Goal: Task Accomplishment & Management: Complete application form

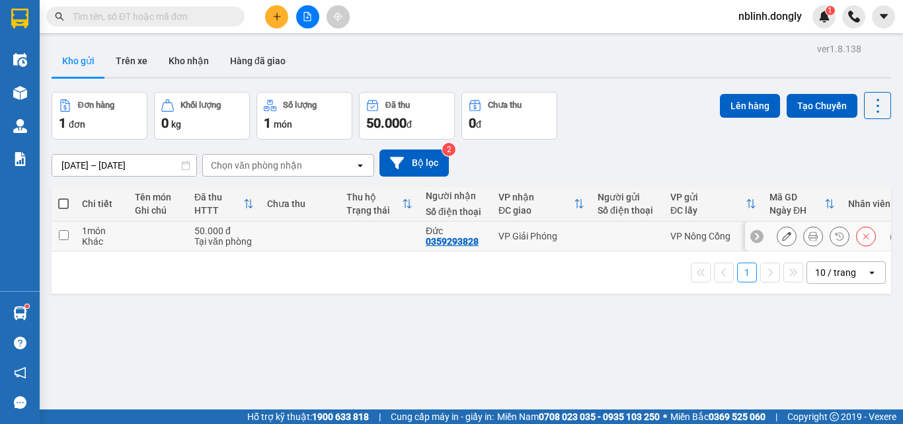
click at [60, 238] on input "checkbox" at bounding box center [64, 235] width 10 height 10
checkbox input "true"
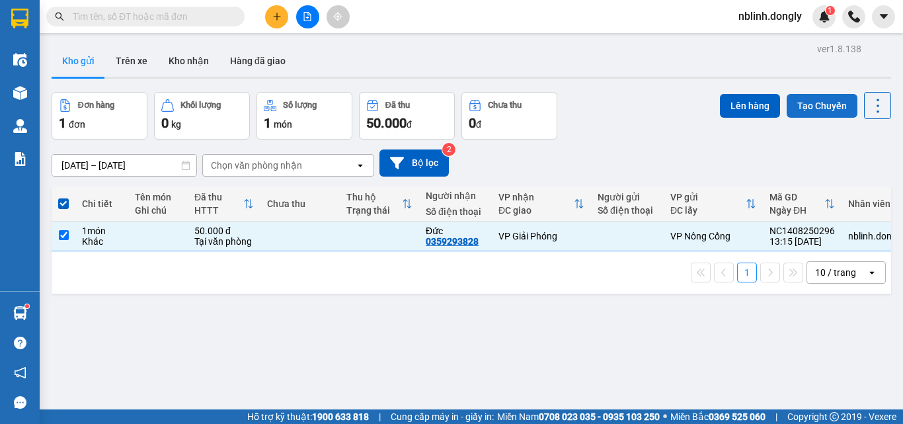
click at [810, 106] on button "Tạo Chuyến" at bounding box center [821, 106] width 71 height 24
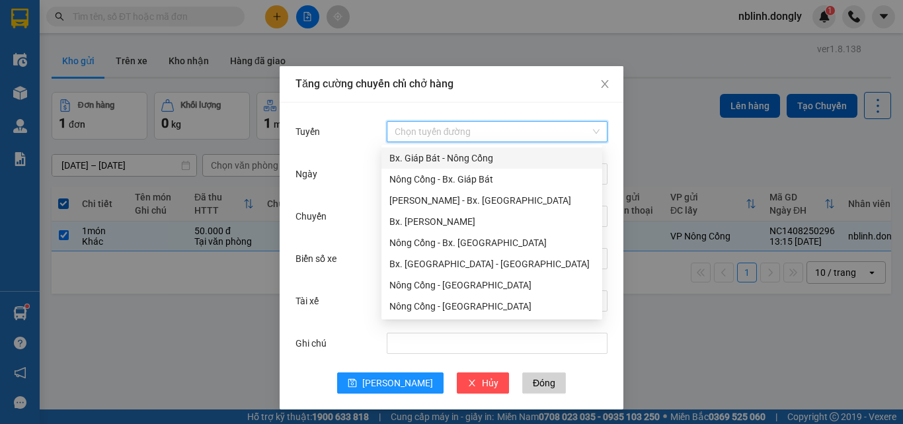
click at [433, 131] on input "Tuyến" at bounding box center [492, 132] width 196 height 20
drag, startPoint x: 451, startPoint y: 178, endPoint x: 457, endPoint y: 188, distance: 11.9
click at [451, 178] on div "Nông Cống - Bx. Giáp Bát" at bounding box center [491, 179] width 205 height 15
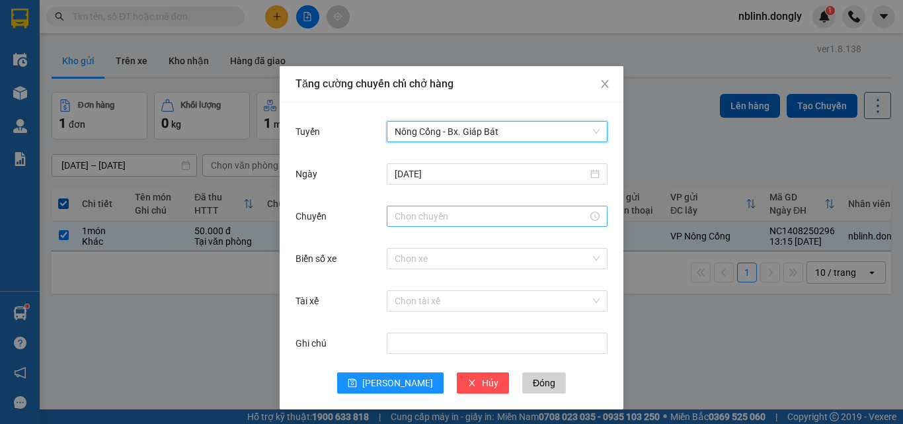
click at [428, 215] on input "Chuyến" at bounding box center [490, 216] width 193 height 15
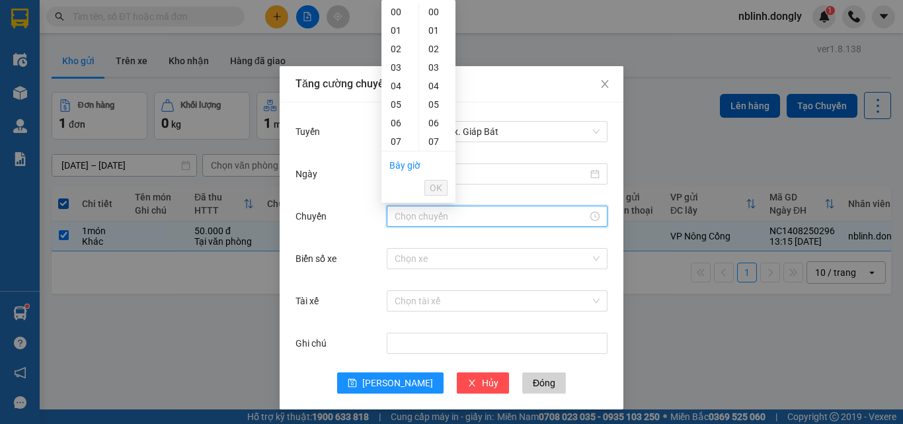
scroll to position [132, 0]
click at [398, 121] on div "13" at bounding box center [399, 120] width 37 height 19
click at [434, 92] on div "40" at bounding box center [437, 91] width 36 height 19
type input "13:40"
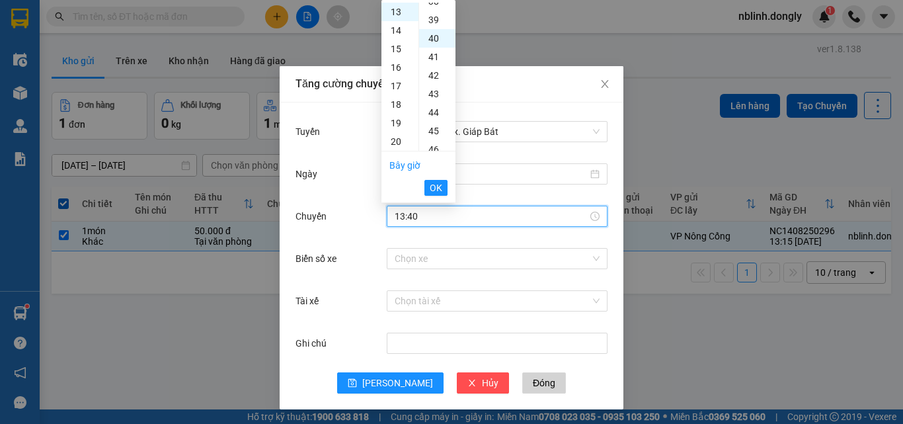
scroll to position [740, 0]
drag, startPoint x: 436, startPoint y: 180, endPoint x: 412, endPoint y: 249, distance: 72.7
click at [436, 182] on span "OK" at bounding box center [436, 187] width 13 height 15
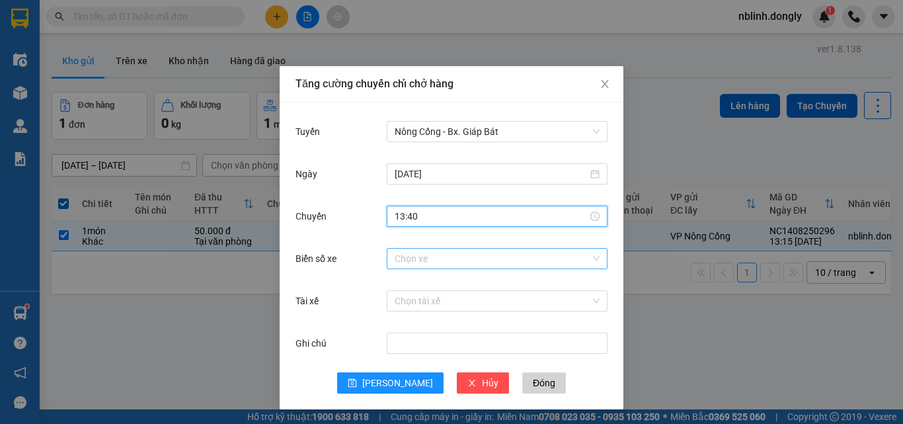
click at [398, 261] on input "Biển số xe" at bounding box center [492, 258] width 196 height 20
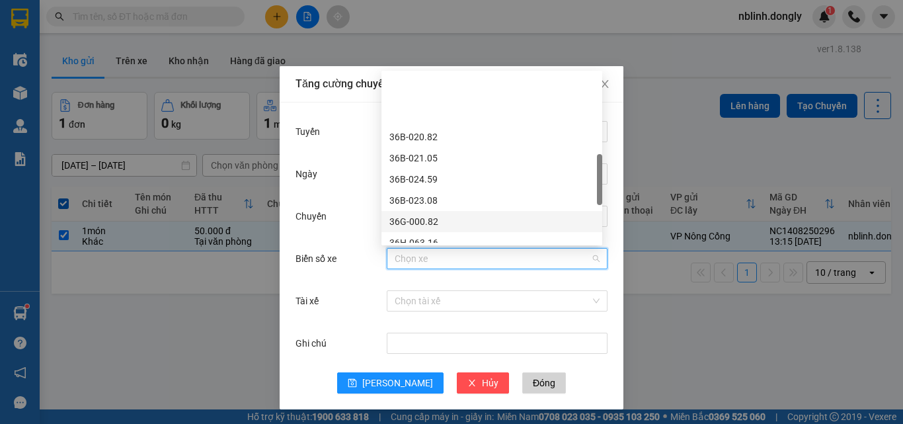
scroll to position [330, 0]
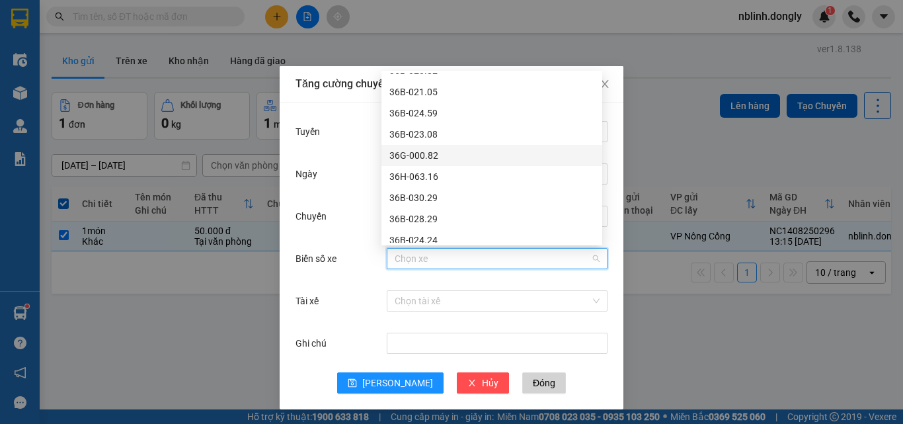
click at [420, 155] on div "36G-000.82" at bounding box center [491, 155] width 205 height 15
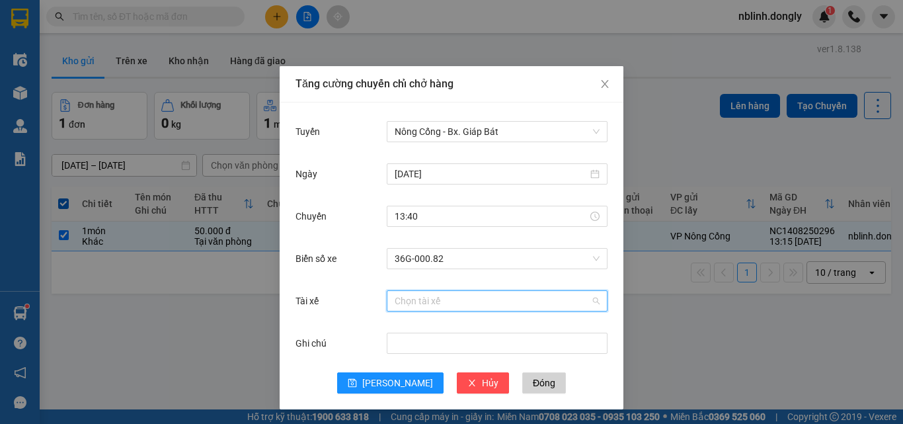
click at [405, 297] on input "Tài xế" at bounding box center [492, 301] width 196 height 20
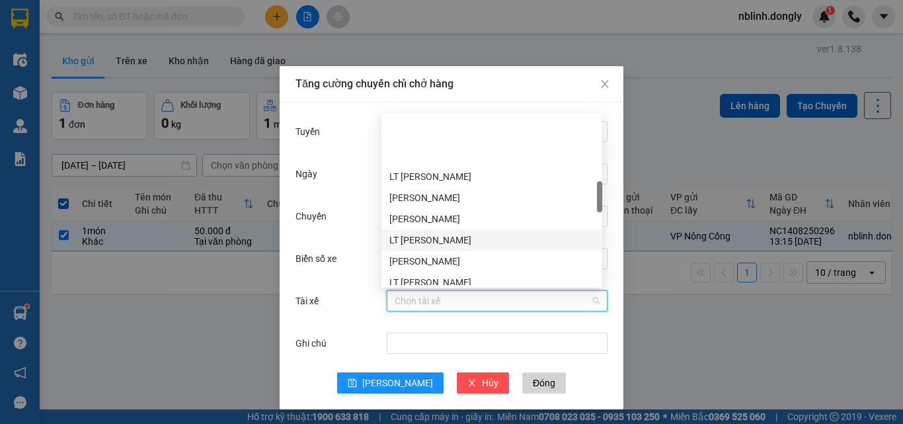
scroll to position [396, 0]
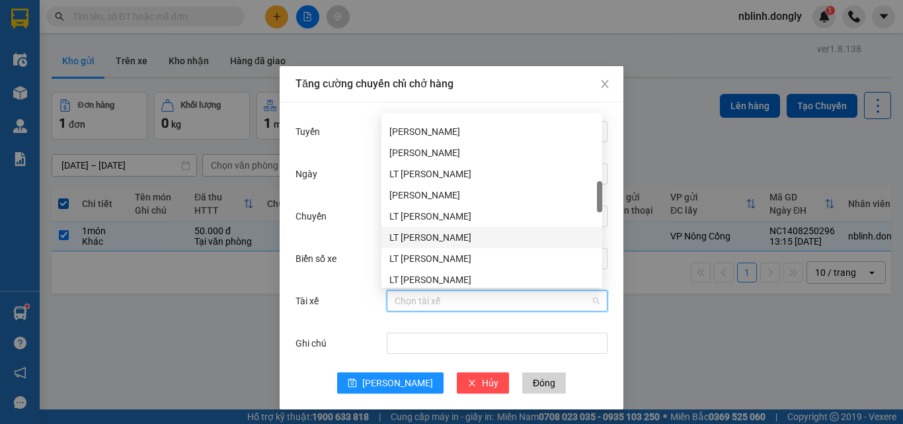
click at [408, 239] on div "LT [PERSON_NAME]" at bounding box center [491, 237] width 205 height 15
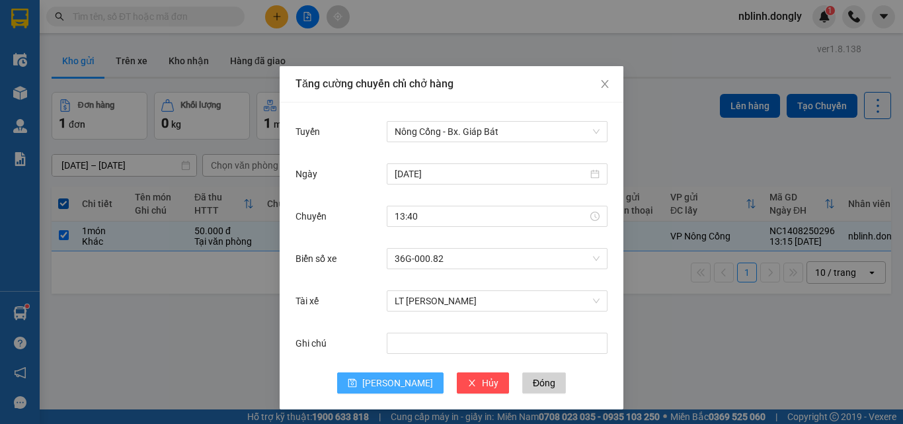
click at [390, 375] on span "[PERSON_NAME]" at bounding box center [397, 382] width 71 height 15
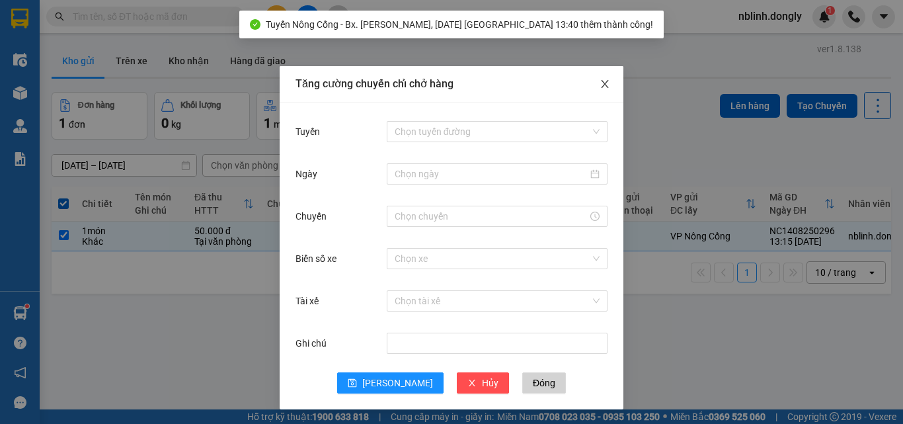
click at [599, 80] on icon "close" at bounding box center [604, 84] width 11 height 11
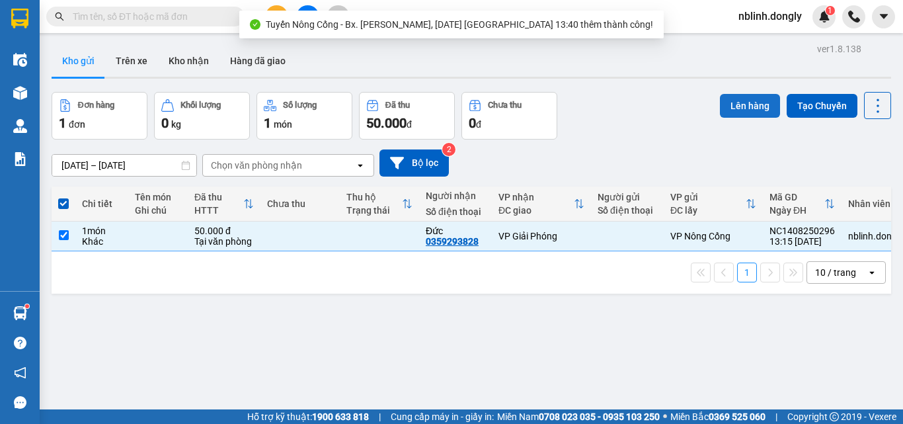
click at [743, 105] on button "Lên hàng" at bounding box center [750, 106] width 60 height 24
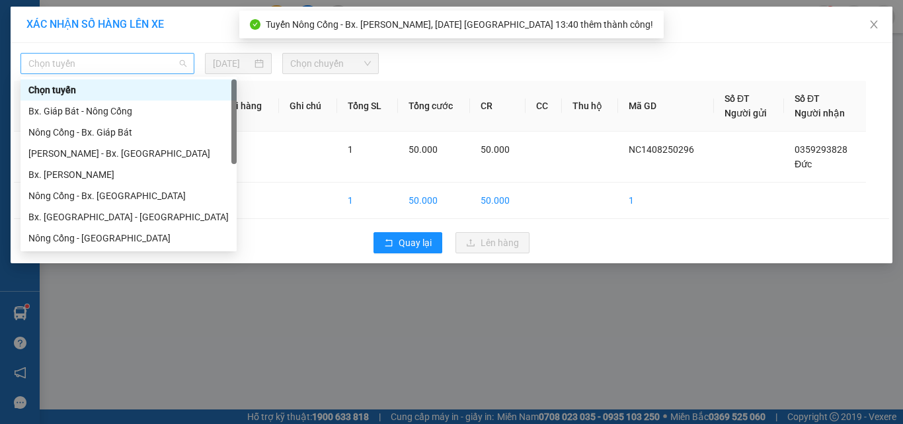
click at [70, 57] on span "Chọn tuyến" at bounding box center [107, 64] width 158 height 20
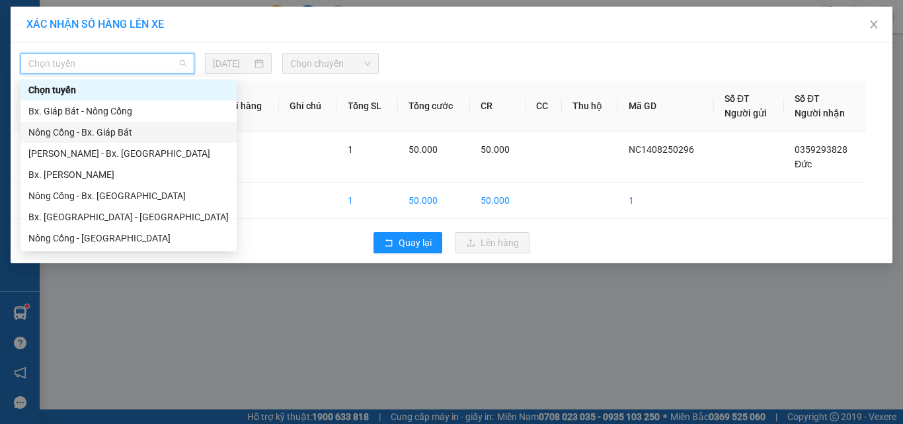
click at [94, 134] on div "Nông Cống - Bx. Giáp Bát" at bounding box center [128, 132] width 200 height 15
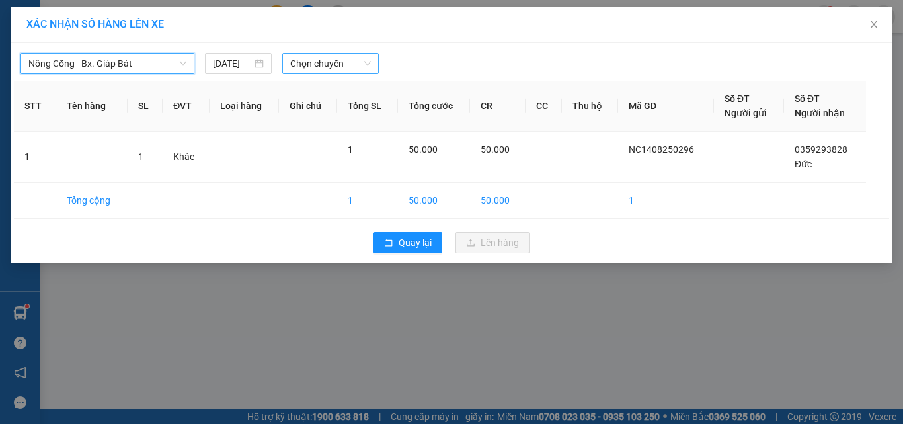
click at [318, 63] on span "Chọn chuyến" at bounding box center [330, 64] width 81 height 20
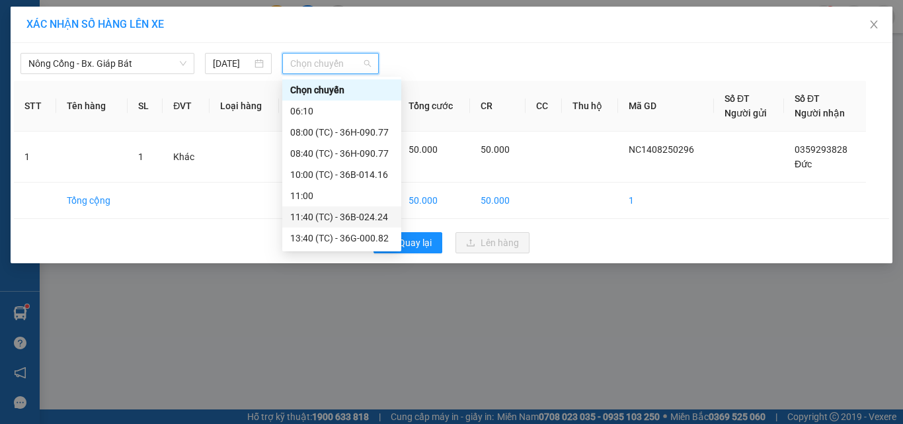
scroll to position [42, 0]
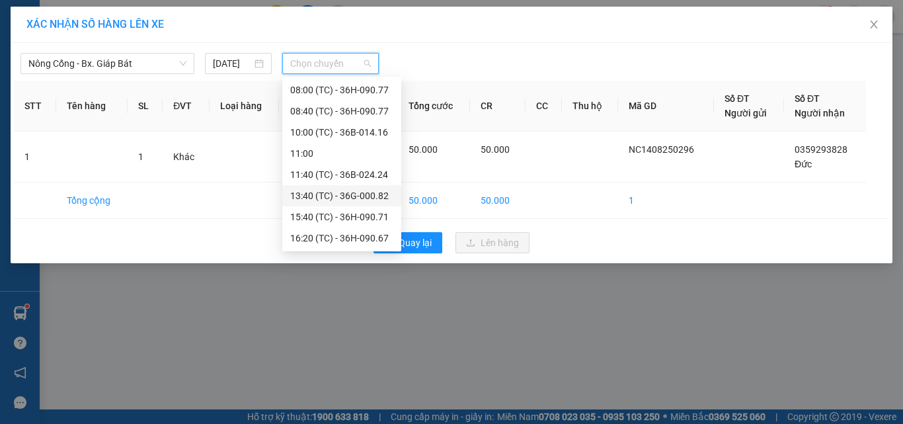
click at [351, 194] on div "13:40 (TC) - 36G-000.82" at bounding box center [341, 195] width 103 height 15
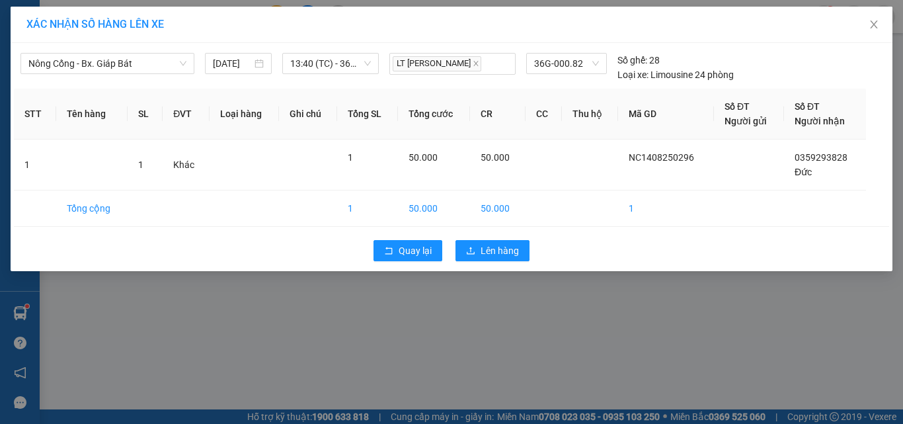
click at [486, 239] on div "Quay lại Lên hàng" at bounding box center [451, 250] width 875 height 34
click at [496, 250] on span "Lên hàng" at bounding box center [499, 250] width 38 height 15
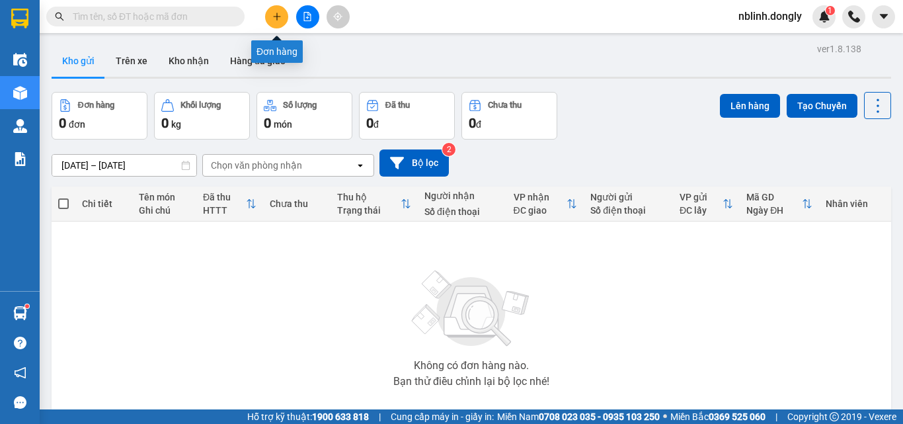
click at [277, 21] on button at bounding box center [276, 16] width 23 height 23
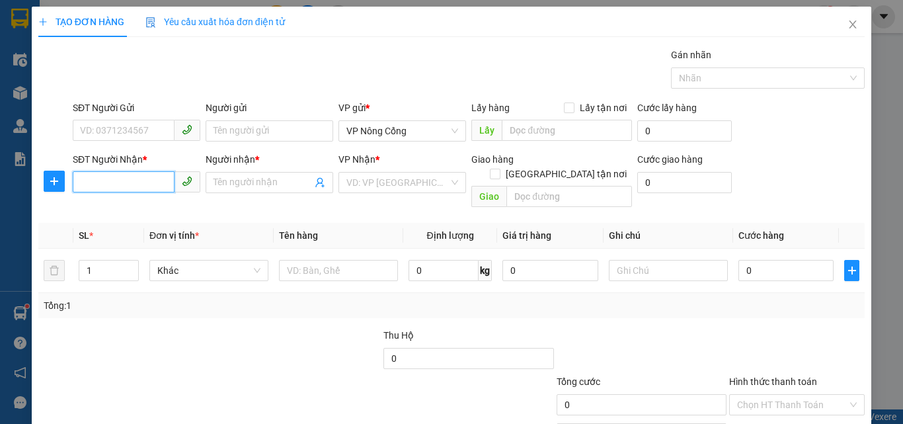
click at [91, 180] on input "SĐT Người Nhận *" at bounding box center [124, 181] width 102 height 21
click at [104, 209] on div "0919888096 - HUY" at bounding box center [135, 209] width 110 height 15
type input "0919888096"
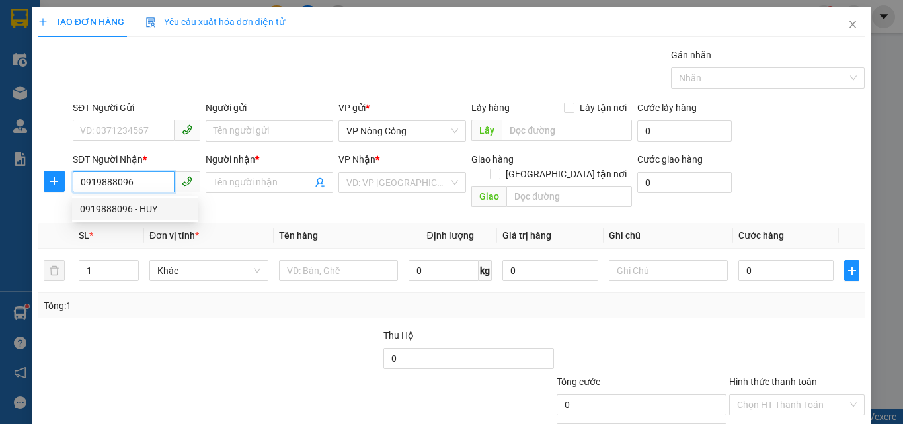
type input "HUY"
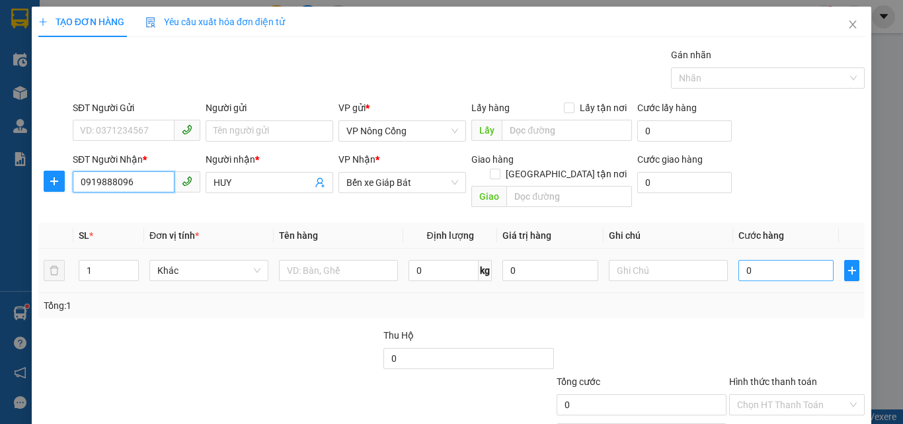
type input "0919888096"
click at [750, 260] on input "0" at bounding box center [785, 270] width 95 height 21
type input "5"
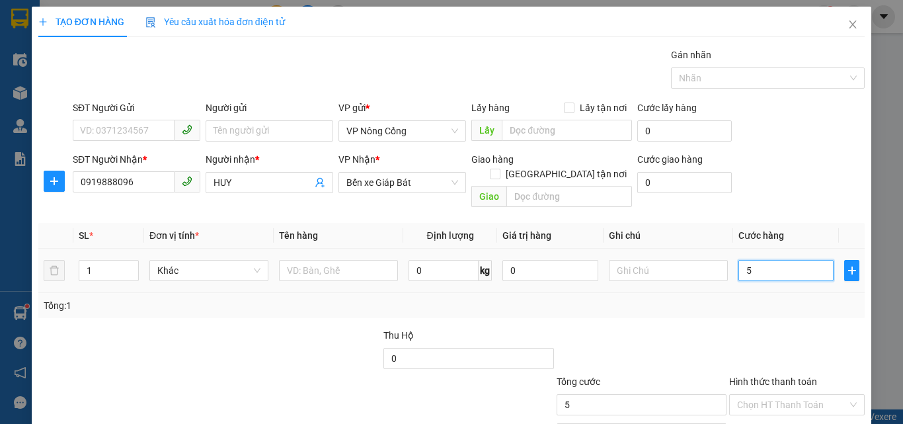
type input "50"
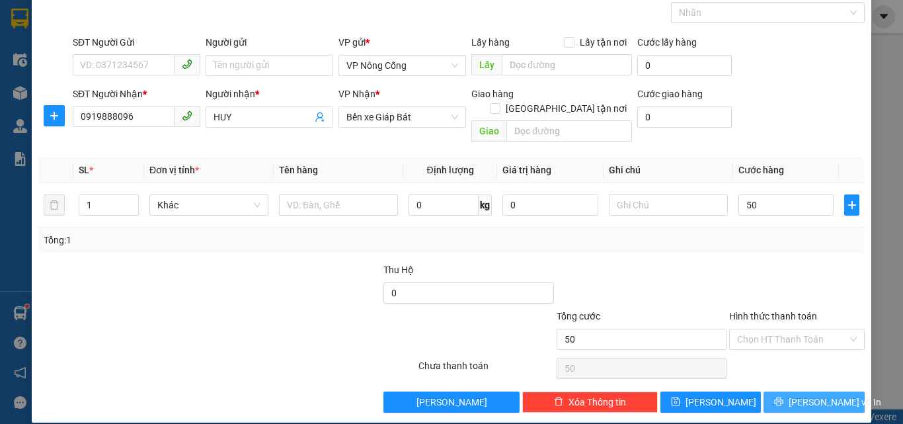
type input "50.000"
click at [797, 394] on span "[PERSON_NAME] và In" at bounding box center [834, 401] width 93 height 15
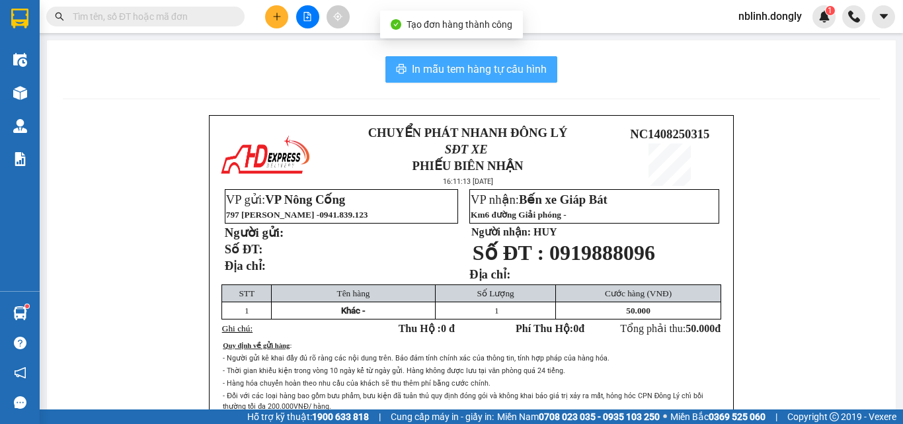
click at [483, 67] on span "In mẫu tem hàng tự cấu hình" at bounding box center [479, 69] width 135 height 17
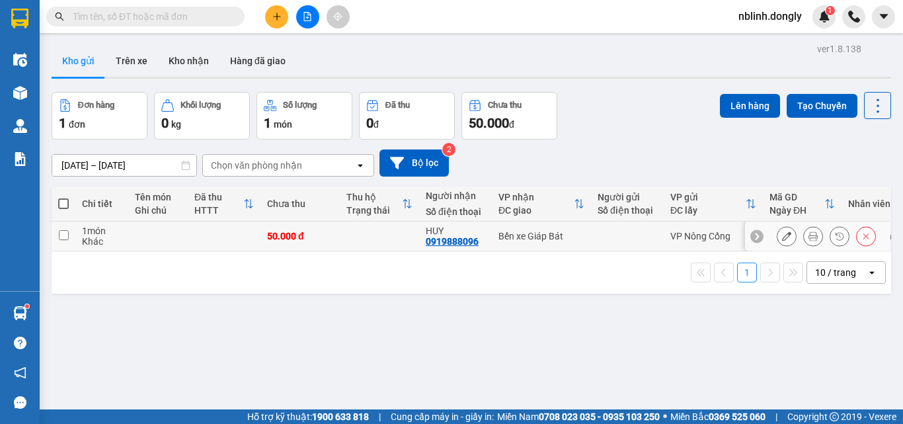
click at [66, 237] on input "checkbox" at bounding box center [64, 235] width 10 height 10
checkbox input "true"
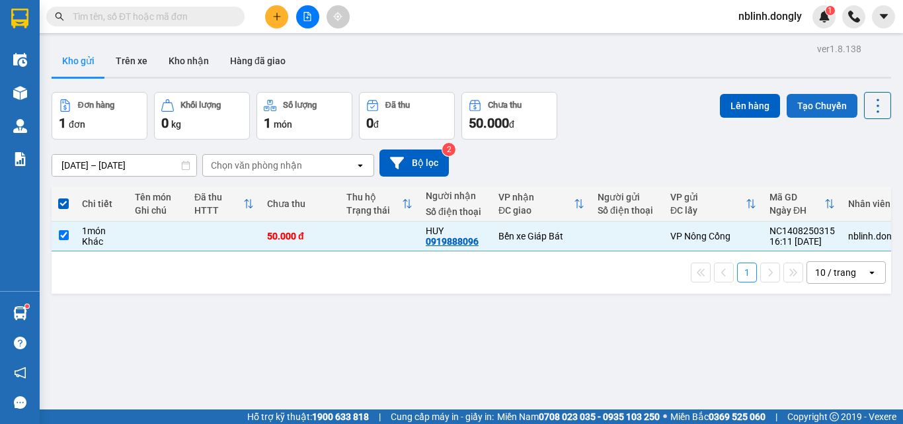
click at [803, 111] on button "Tạo Chuyến" at bounding box center [821, 106] width 71 height 24
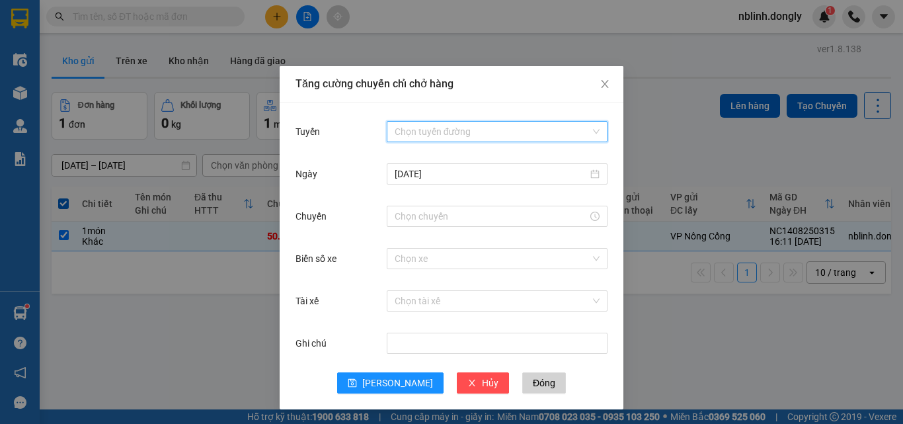
click at [436, 126] on input "Tuyến" at bounding box center [492, 132] width 196 height 20
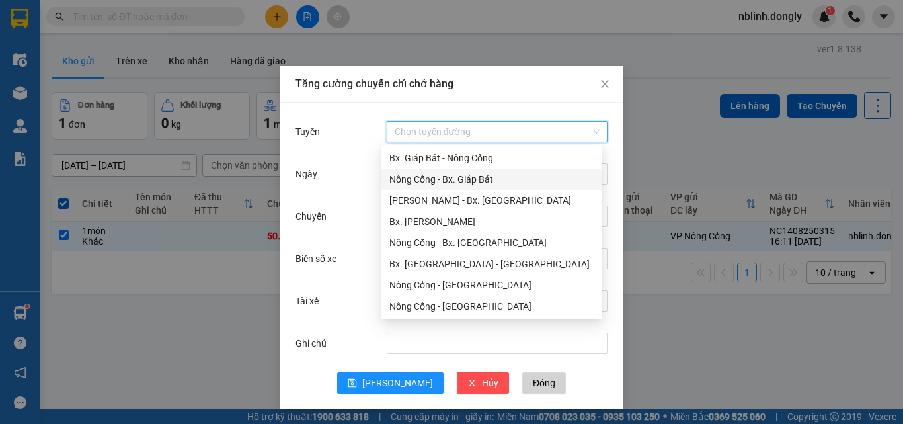
click at [457, 179] on div "Nông Cống - Bx. Giáp Bát" at bounding box center [491, 179] width 205 height 15
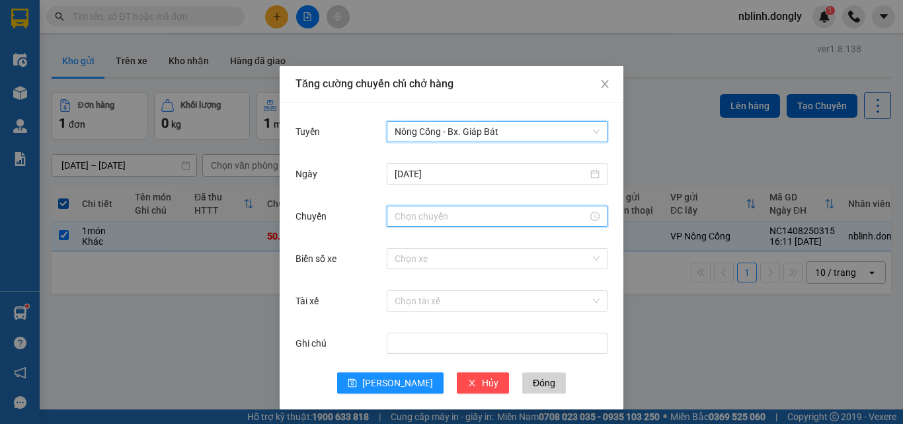
click at [422, 220] on input "Chuyến" at bounding box center [490, 216] width 193 height 15
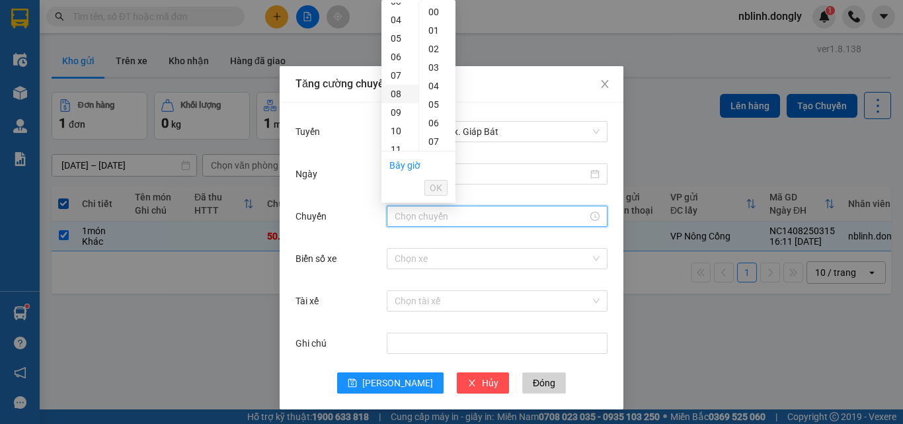
scroll to position [132, 0]
click at [396, 112] on div "16" at bounding box center [399, 109] width 37 height 19
click at [431, 52] on div "20" at bounding box center [437, 51] width 36 height 19
type input "16:20"
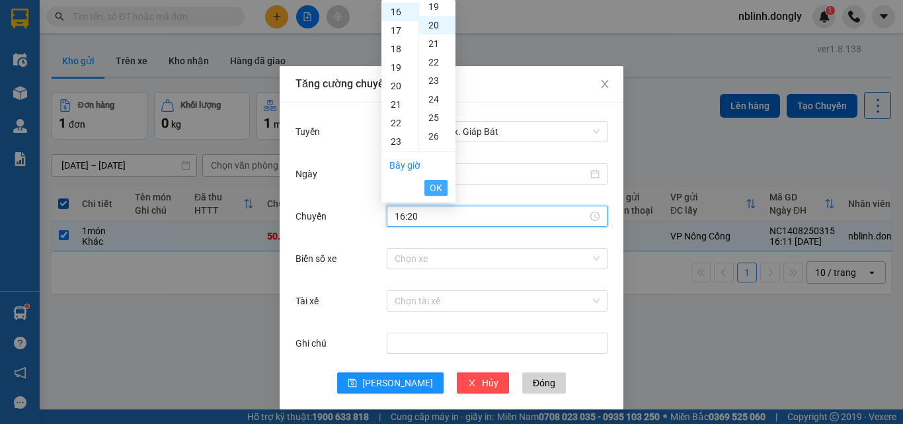
scroll to position [370, 0]
drag, startPoint x: 441, startPoint y: 186, endPoint x: 438, endPoint y: 259, distance: 73.4
click at [441, 186] on span "OK" at bounding box center [436, 187] width 13 height 15
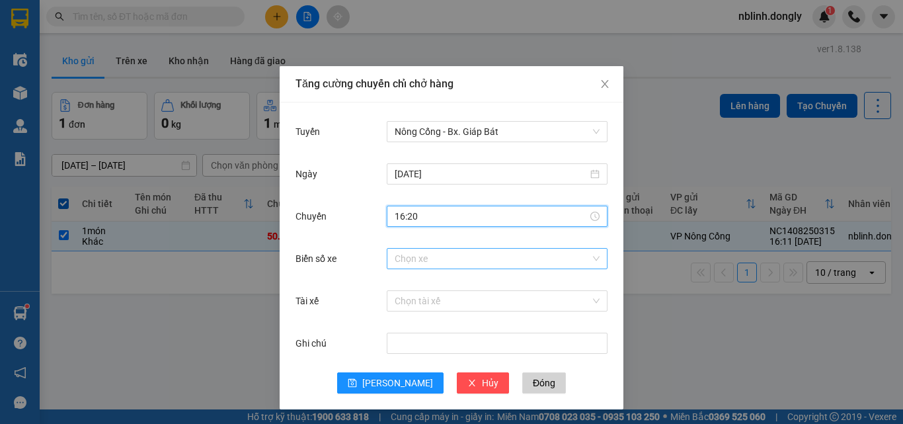
click at [406, 256] on input "Biển số xe" at bounding box center [492, 258] width 196 height 20
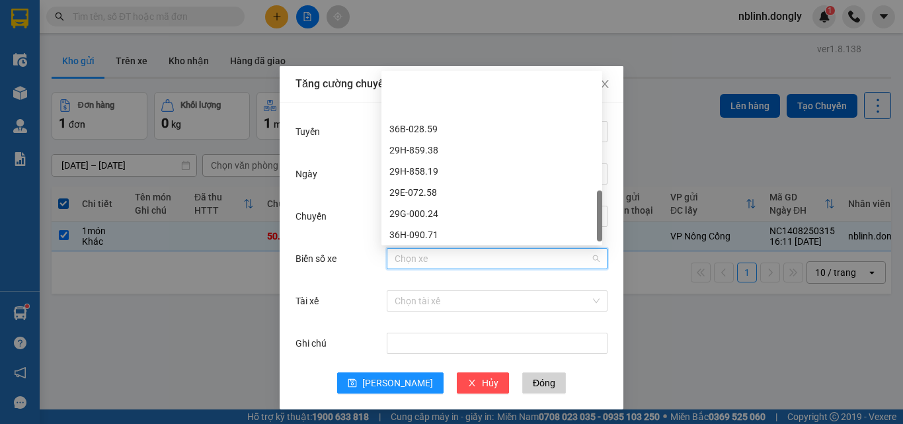
scroll to position [523, 0]
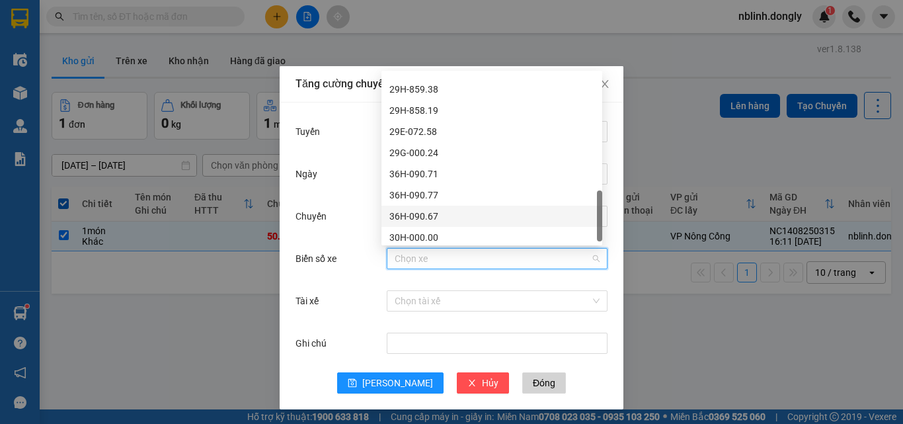
click at [429, 215] on div "36H-090.67" at bounding box center [491, 216] width 205 height 15
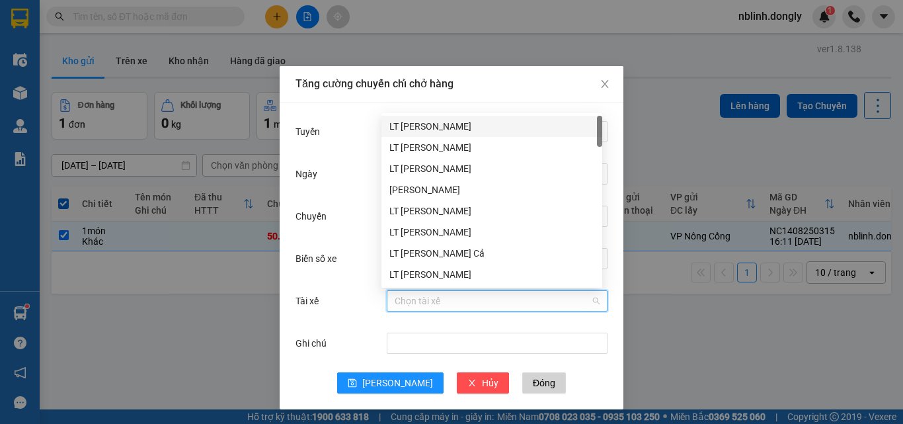
click at [410, 304] on input "Tài xế" at bounding box center [492, 301] width 196 height 20
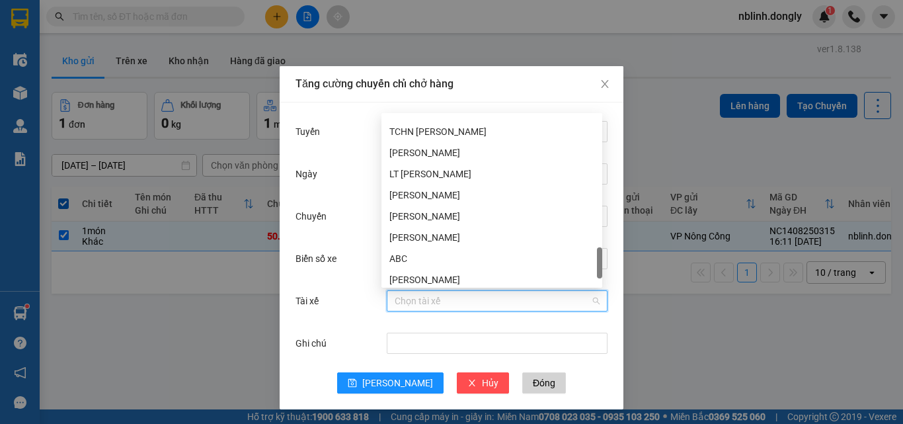
scroll to position [973, 0]
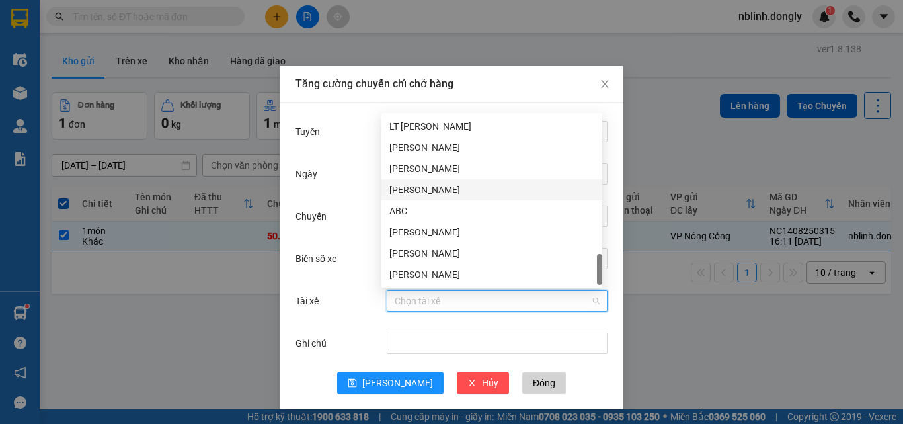
click at [411, 190] on div "[PERSON_NAME]" at bounding box center [491, 189] width 205 height 15
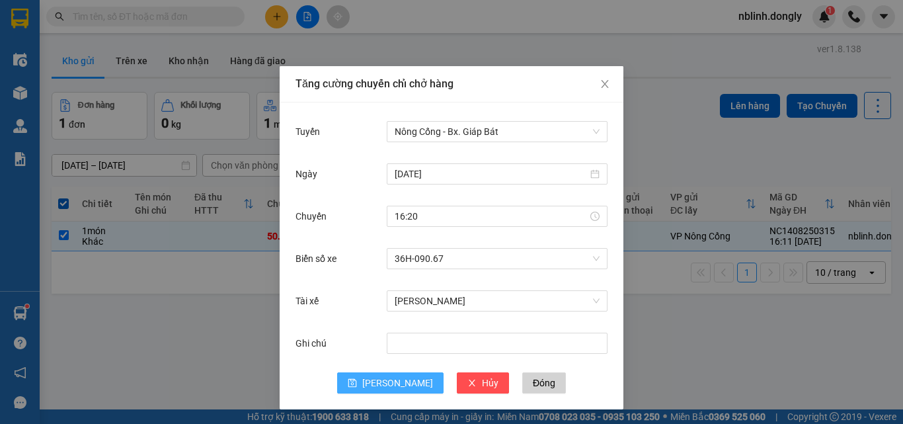
click at [386, 384] on span "[PERSON_NAME]" at bounding box center [397, 382] width 71 height 15
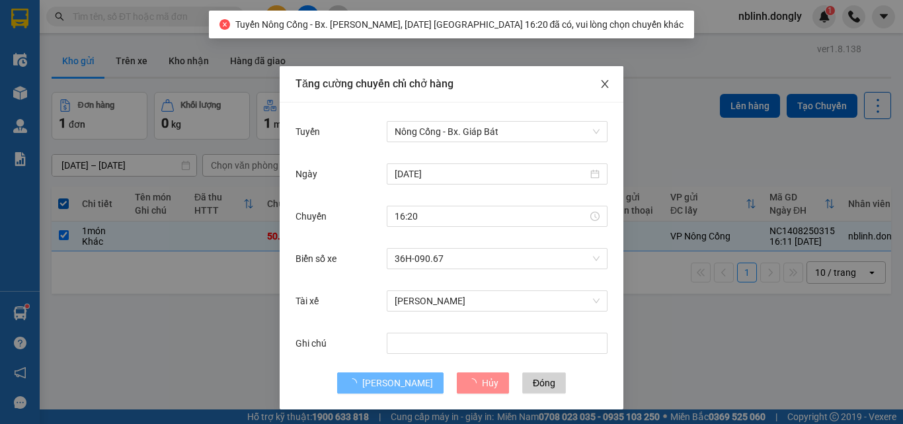
click at [599, 84] on icon "close" at bounding box center [604, 84] width 11 height 11
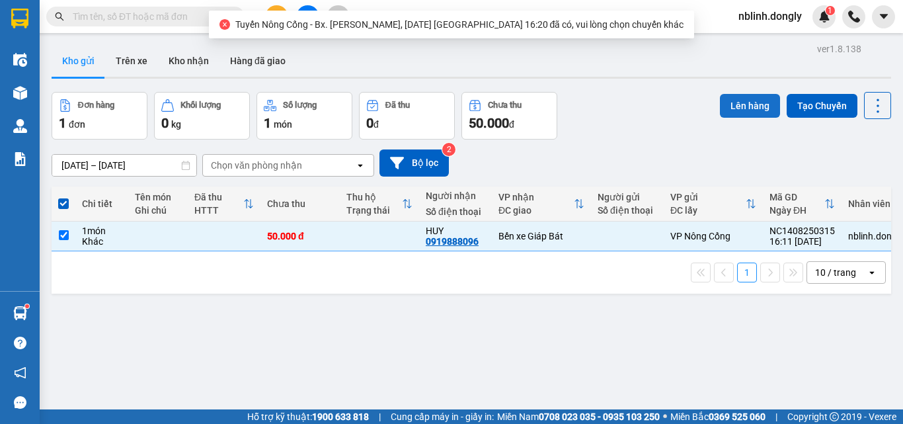
click at [735, 96] on button "Lên hàng" at bounding box center [750, 106] width 60 height 24
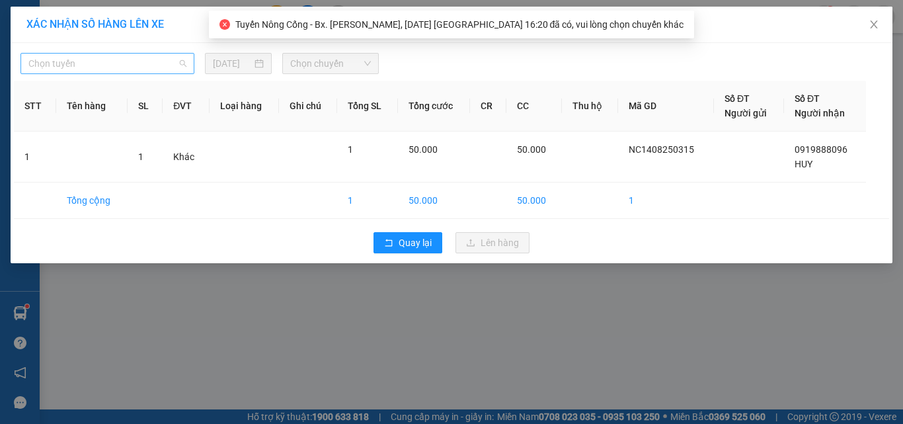
click at [68, 62] on span "Chọn tuyến" at bounding box center [107, 64] width 158 height 20
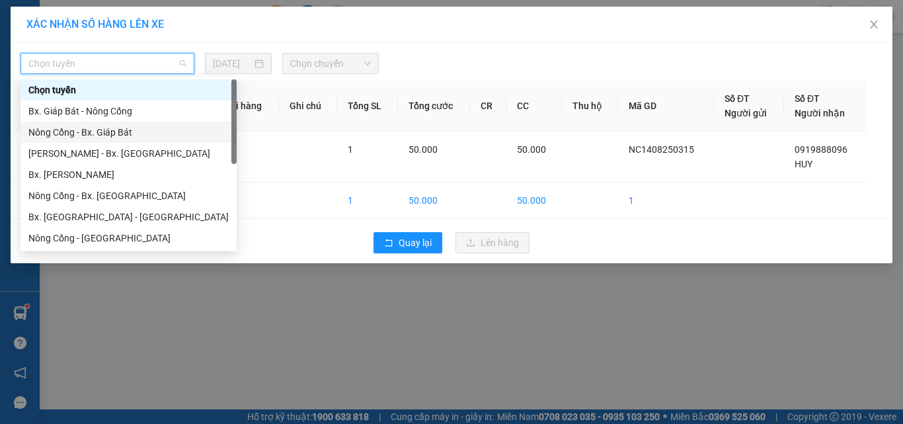
drag, startPoint x: 106, startPoint y: 135, endPoint x: 115, endPoint y: 133, distance: 9.5
click at [106, 135] on div "Nông Cống - Bx. Giáp Bát" at bounding box center [128, 132] width 200 height 15
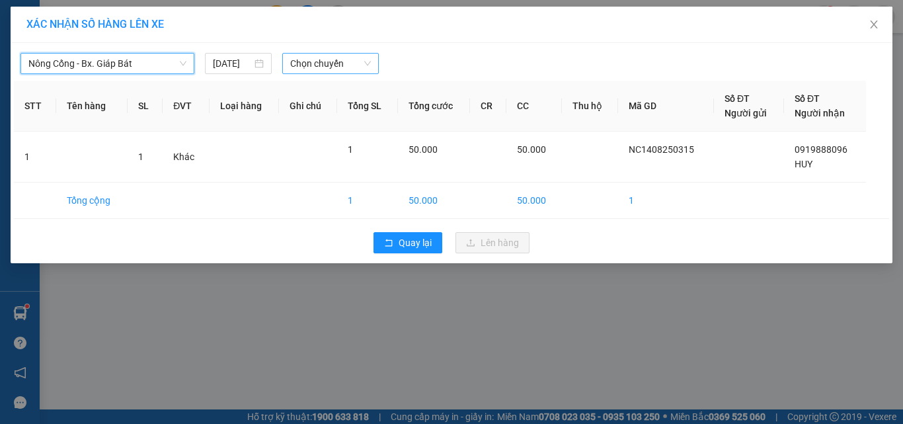
click at [304, 67] on span "Chọn chuyến" at bounding box center [330, 64] width 81 height 20
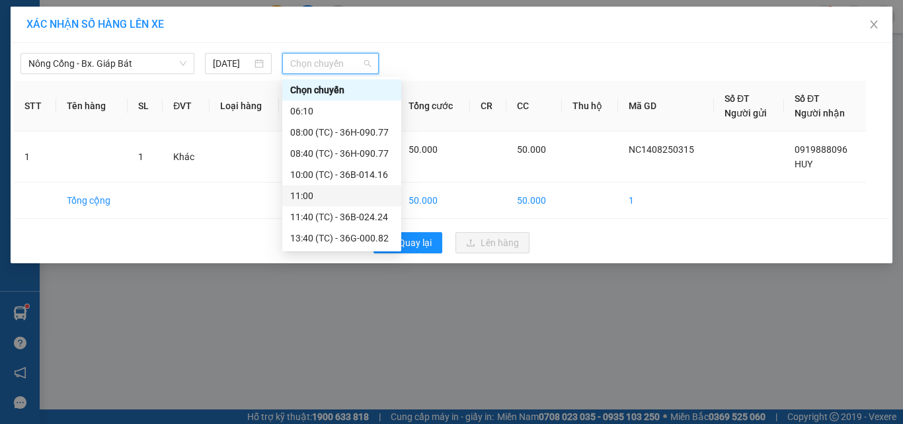
scroll to position [42, 0]
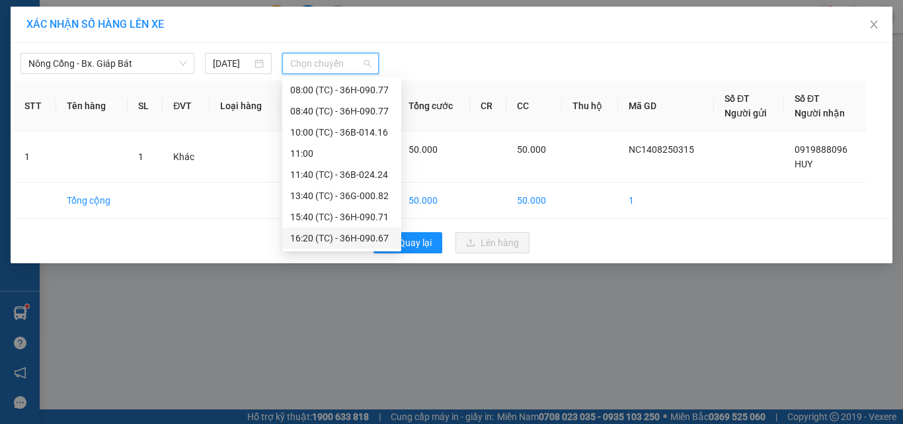
click at [369, 235] on div "16:20 (TC) - 36H-090.67" at bounding box center [341, 238] width 103 height 15
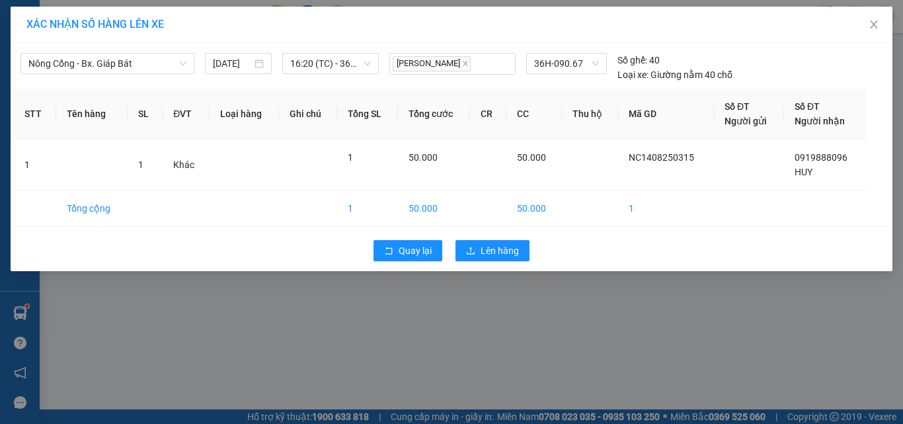
click at [486, 239] on div "Quay lại Lên hàng" at bounding box center [451, 250] width 875 height 34
drag, startPoint x: 503, startPoint y: 252, endPoint x: 493, endPoint y: 263, distance: 14.5
click at [499, 254] on span "Lên hàng" at bounding box center [499, 250] width 38 height 15
